Goal: Information Seeking & Learning: Learn about a topic

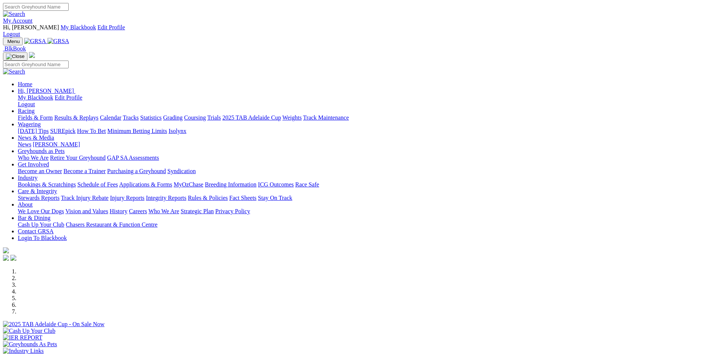
scroll to position [186, 0]
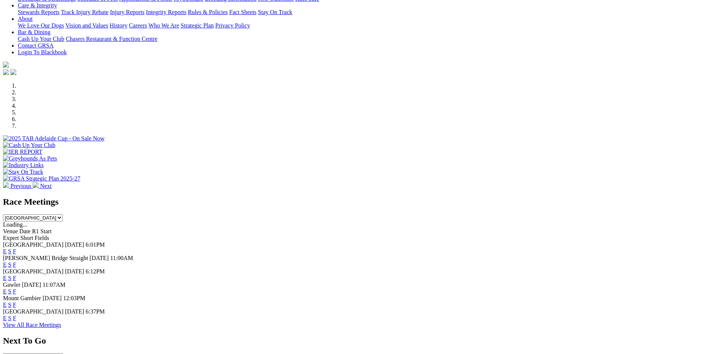
click at [16, 261] on link "F" at bounding box center [14, 264] width 3 height 6
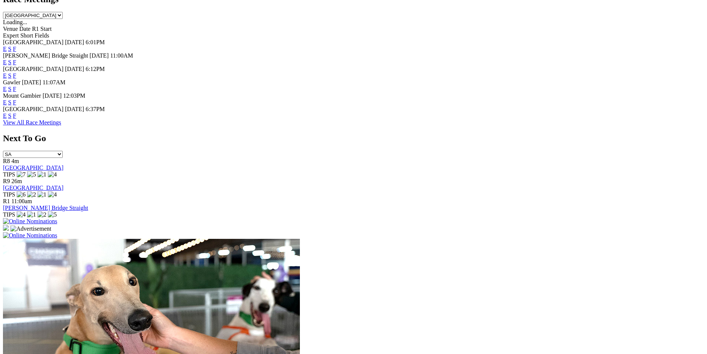
scroll to position [557, 0]
